Goal: Transaction & Acquisition: Purchase product/service

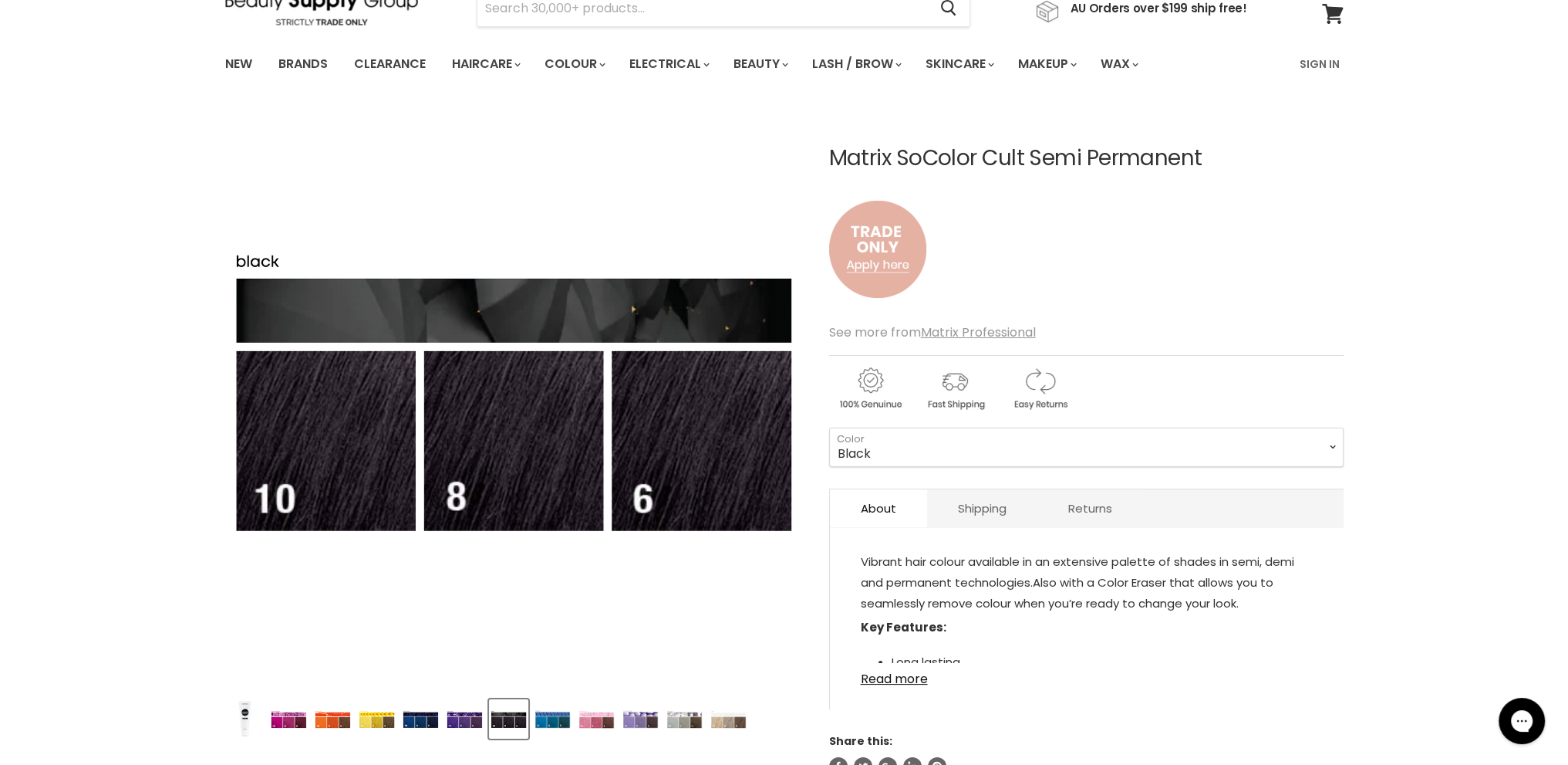
scroll to position [154, 0]
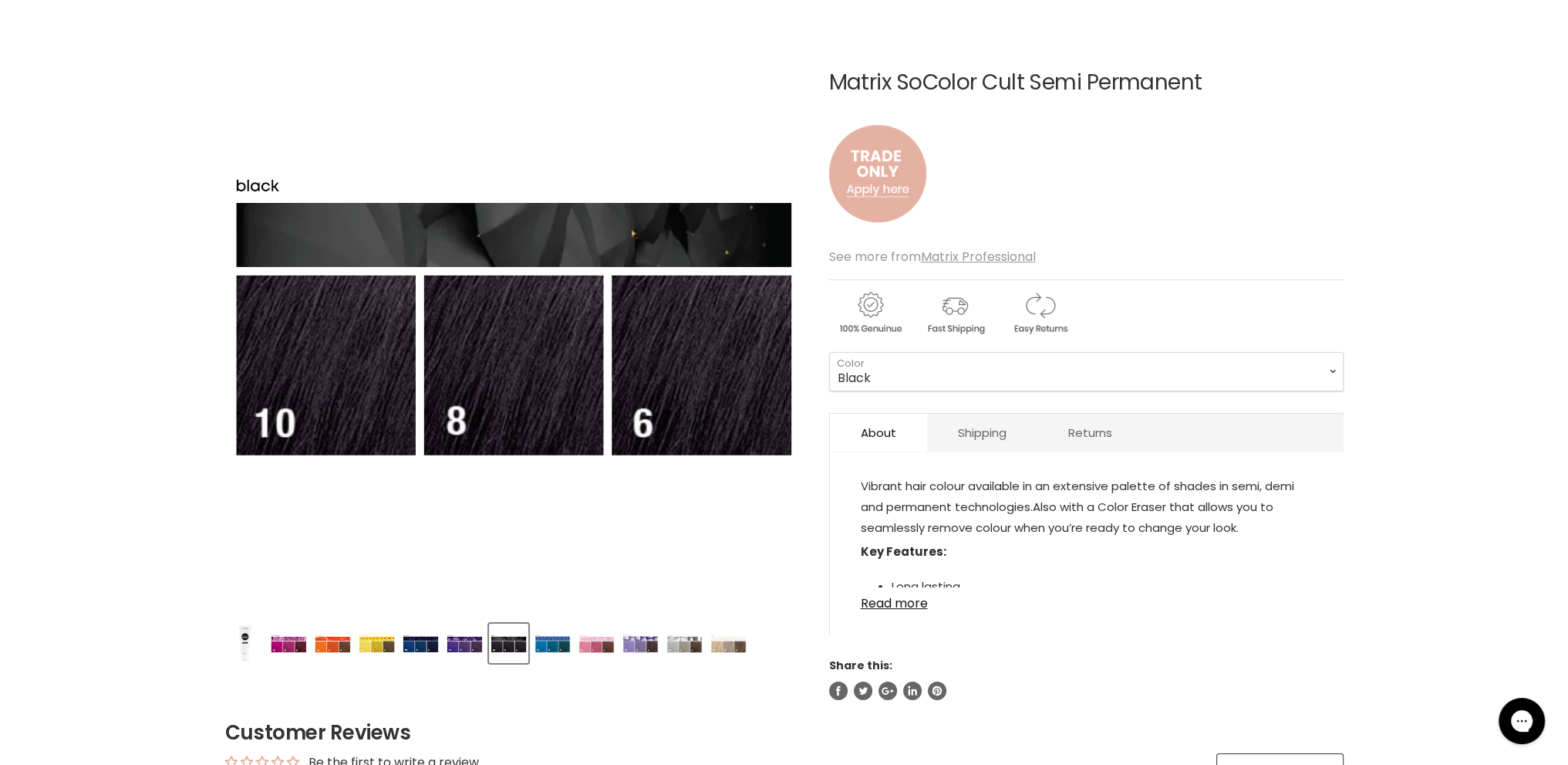
click at [682, 644] on img "Product thumbnails" at bounding box center [684, 643] width 36 height 19
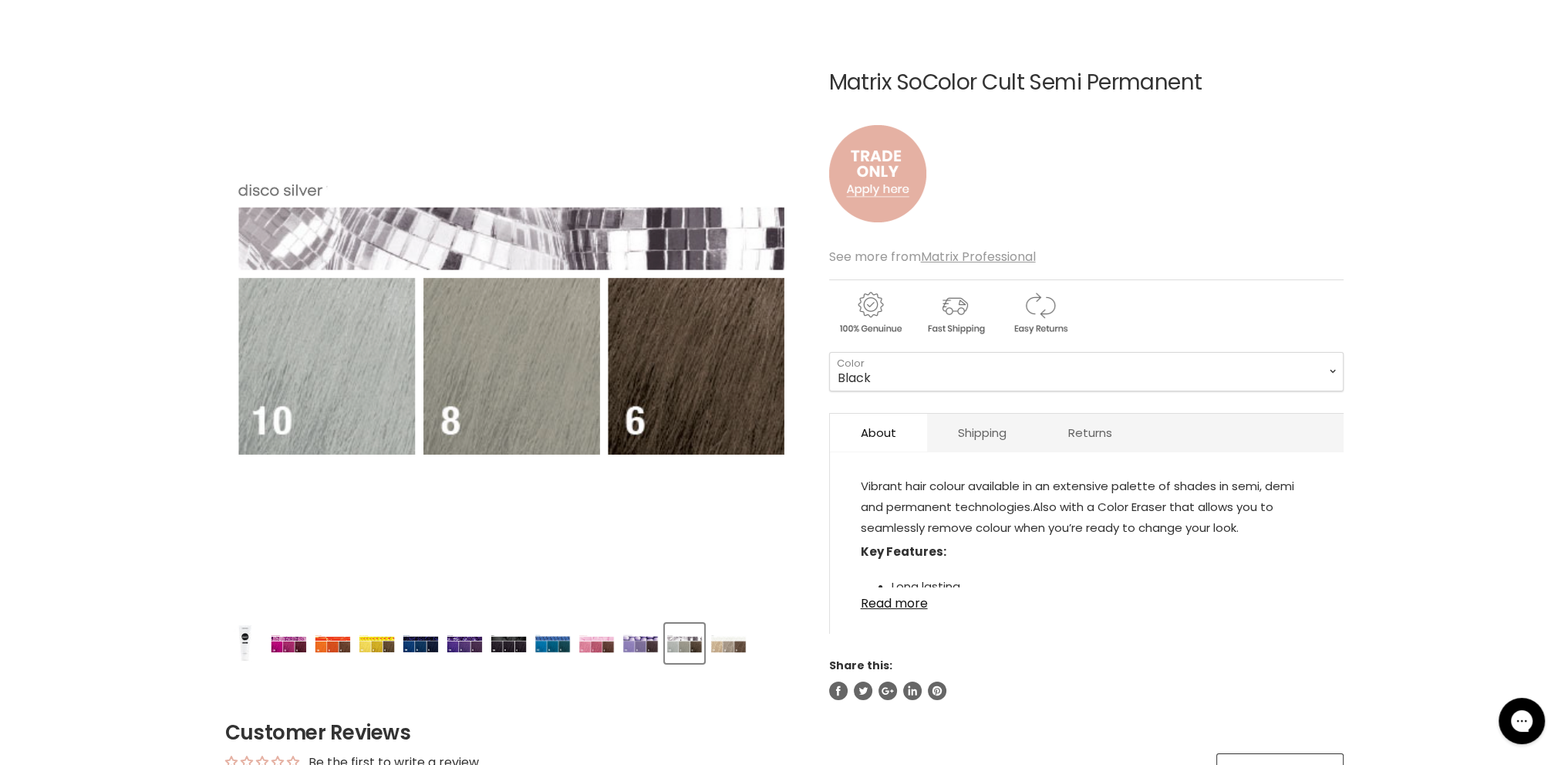
click at [732, 644] on img "Product thumbnails" at bounding box center [728, 643] width 36 height 19
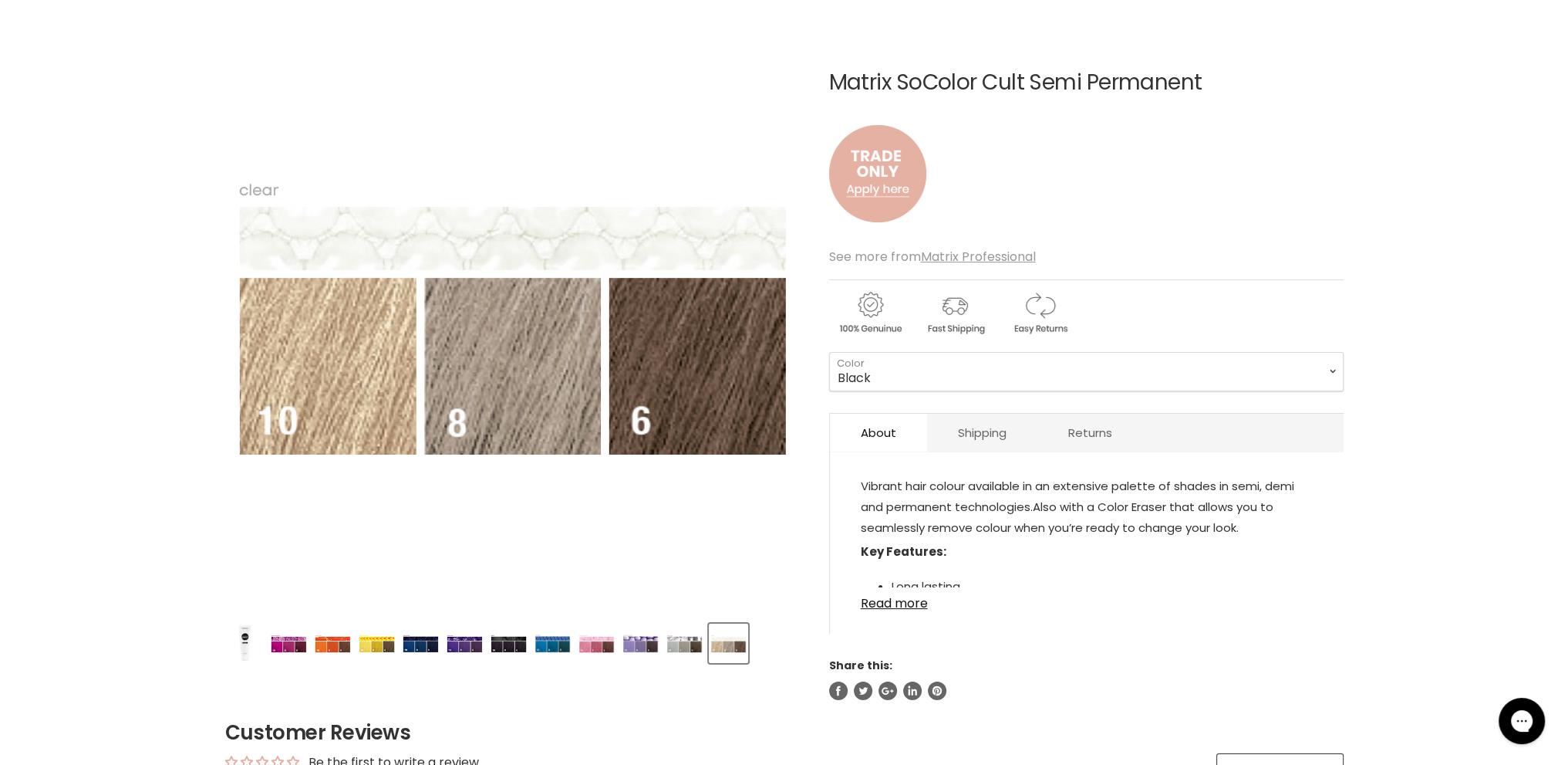
click at [685, 647] on img "Product thumbnails" at bounding box center [684, 643] width 36 height 19
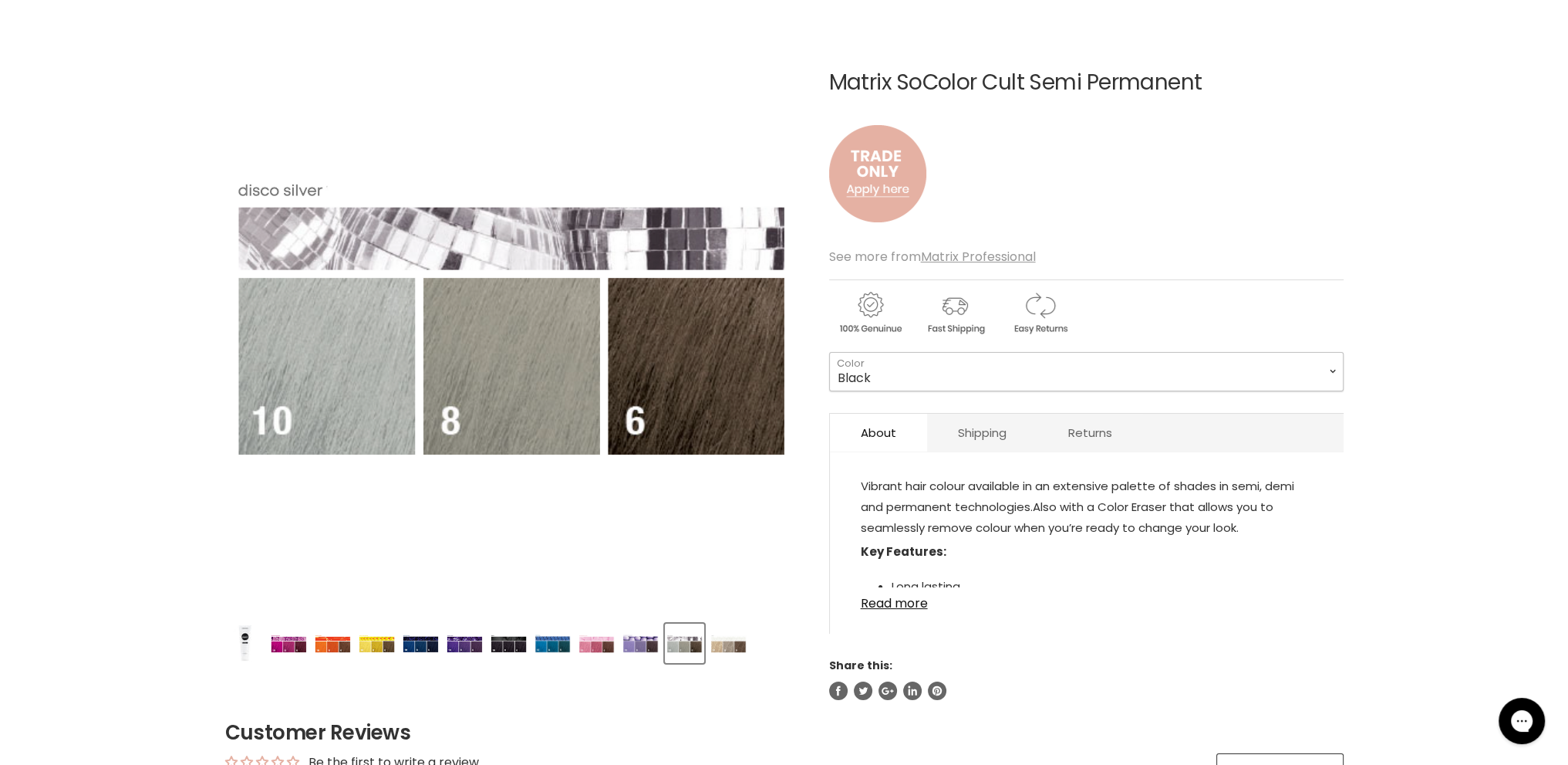
click at [1322, 363] on select "Black Lucky Duck Yellow Orange Alert Admiral Navy Royal Purple Flamenco Fuchsia…" at bounding box center [1086, 372] width 514 height 39
click at [829, 352] on select "Black Lucky Duck Yellow Orange Alert Admiral Navy Royal Purple Flamenco Fuchsia…" at bounding box center [1086, 372] width 514 height 39
select select "Disco Silver"
click at [415, 644] on img "Product thumbnails" at bounding box center [420, 643] width 36 height 19
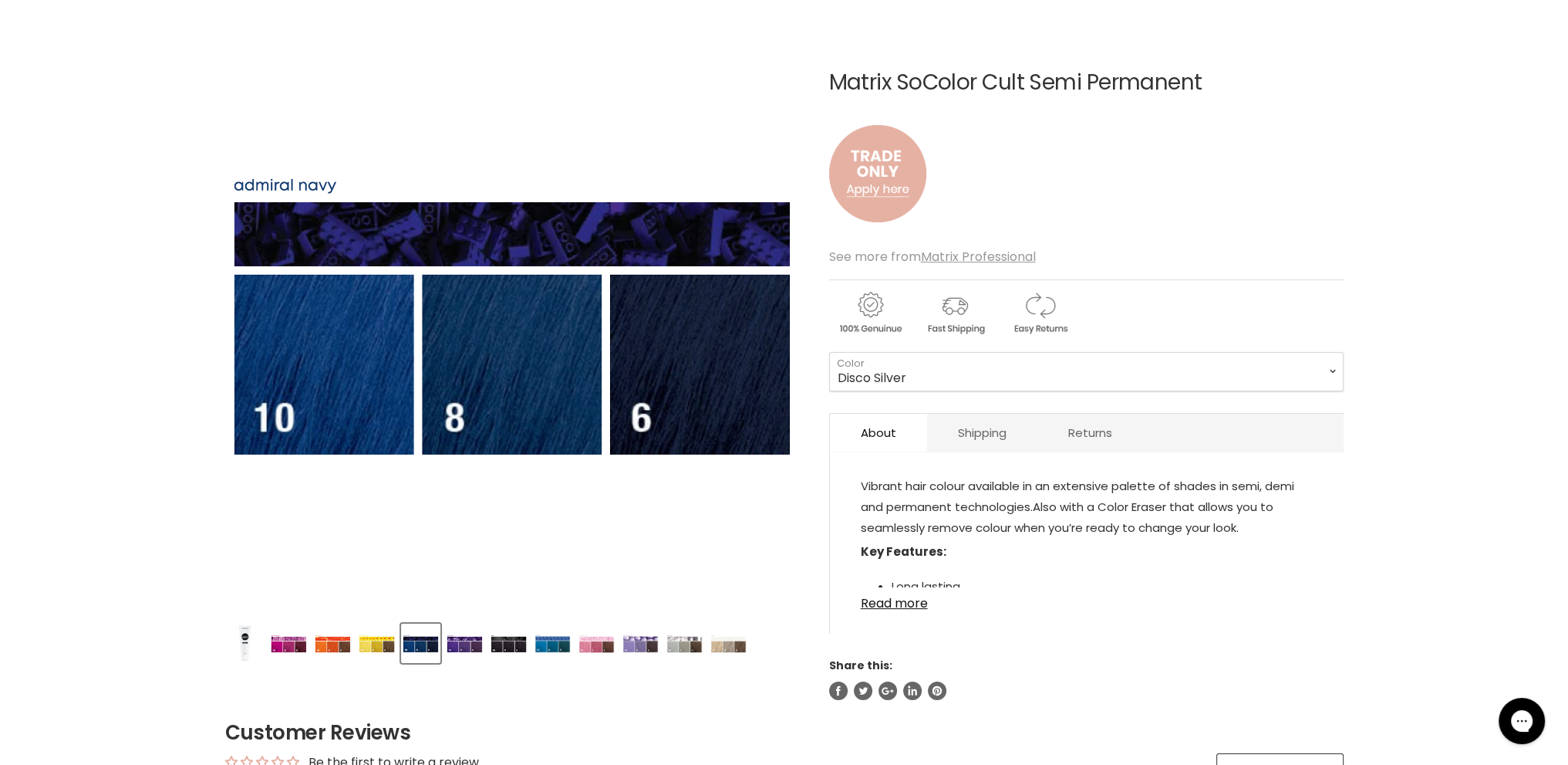
click at [555, 641] on img "Product thumbnails" at bounding box center [552, 643] width 36 height 19
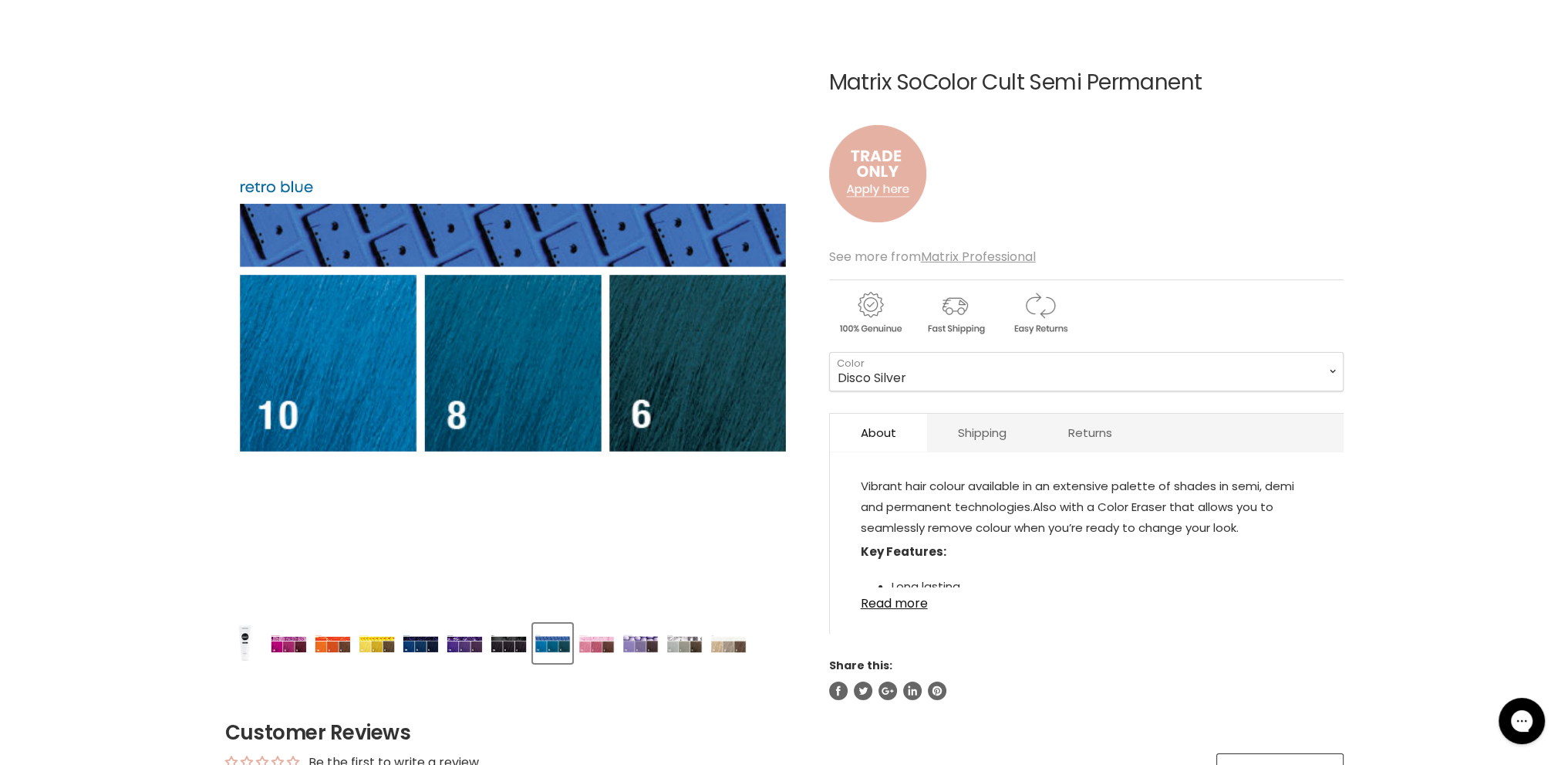
click at [591, 639] on img "Product thumbnails" at bounding box center [596, 643] width 36 height 19
